Goal: Find specific page/section: Find specific page/section

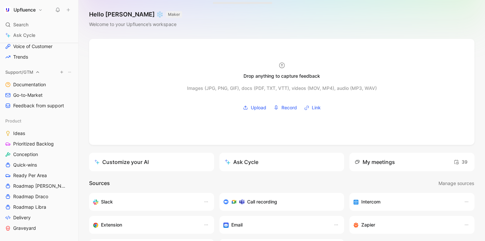
scroll to position [213, 0]
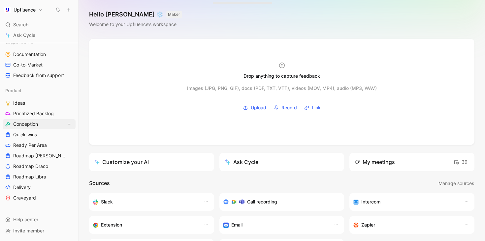
click at [28, 123] on span "Conception" at bounding box center [25, 124] width 25 height 7
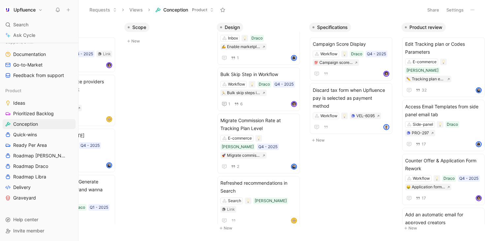
scroll to position [0, 158]
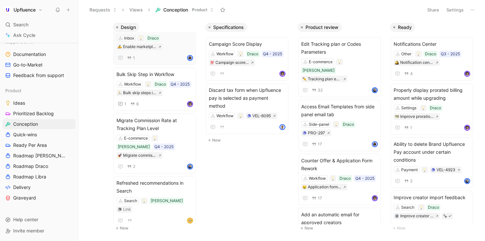
click at [175, 46] on div "Inbox Draco Enable marketplace creator reach out to brands from application form" at bounding box center [154, 42] width 77 height 15
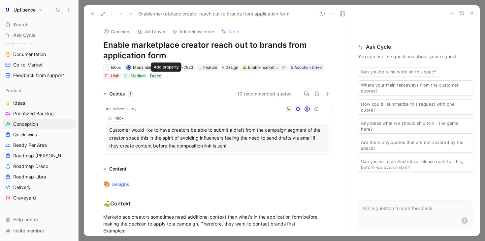
click at [166, 77] on icon "button" at bounding box center [168, 76] width 4 height 4
click at [91, 15] on use at bounding box center [92, 14] width 3 height 3
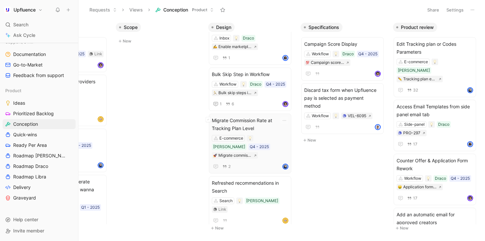
scroll to position [0, 92]
